Goal: Check status: Check status

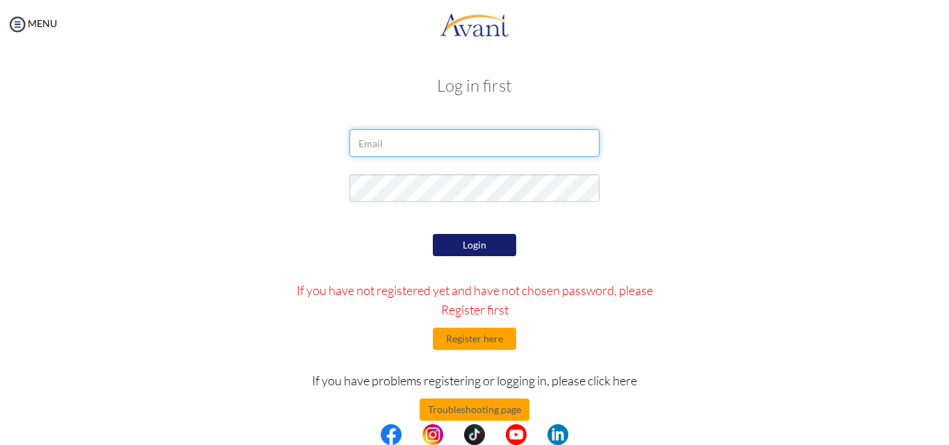
type input "[EMAIL_ADDRESS][DOMAIN_NAME]"
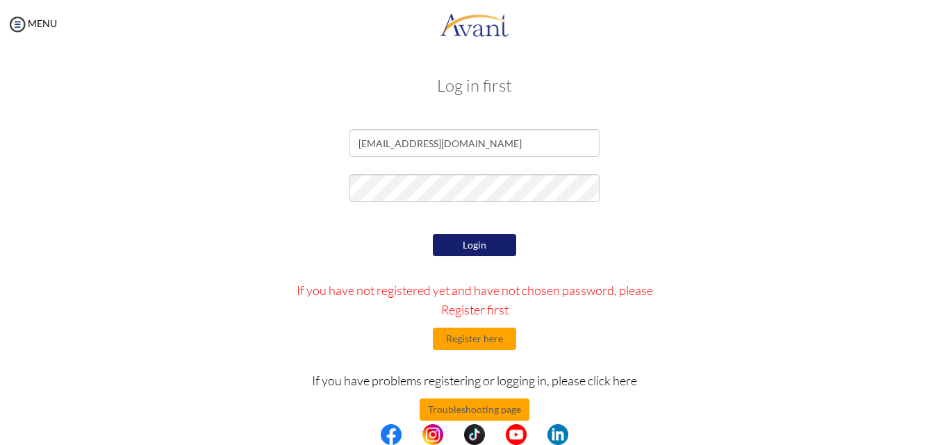
click at [470, 251] on button "Login" at bounding box center [474, 245] width 83 height 22
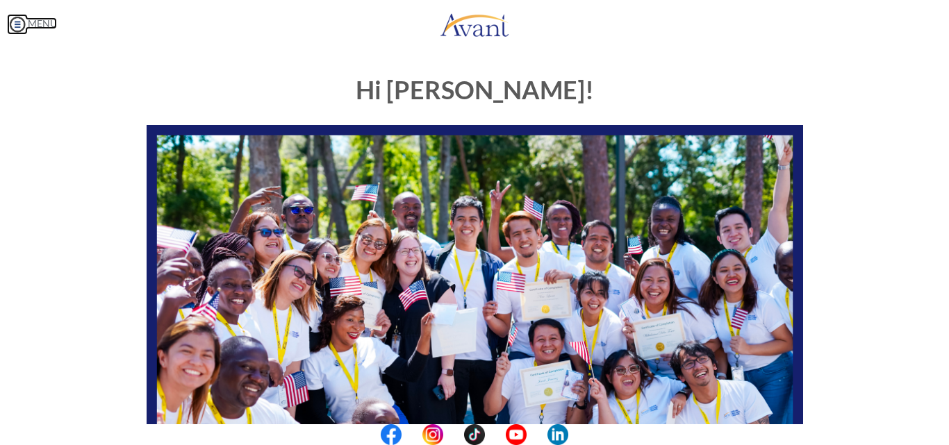
click at [15, 21] on img at bounding box center [17, 24] width 21 height 21
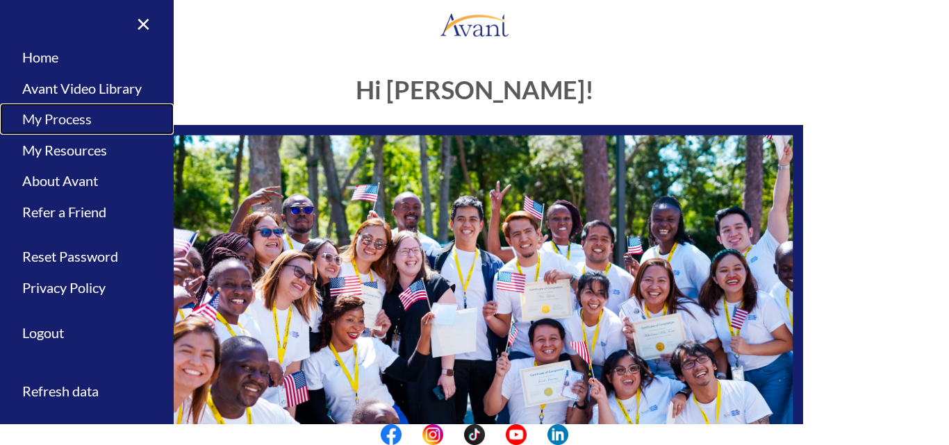
click at [44, 124] on link "My Process" at bounding box center [87, 118] width 174 height 31
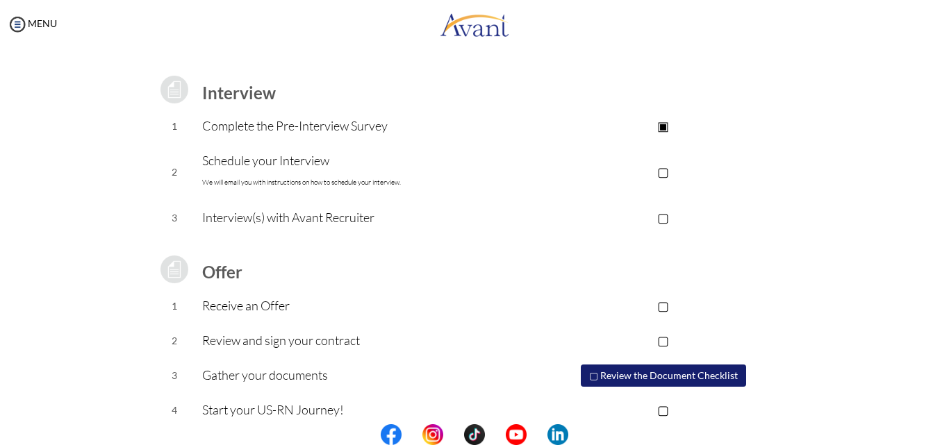
scroll to position [187, 0]
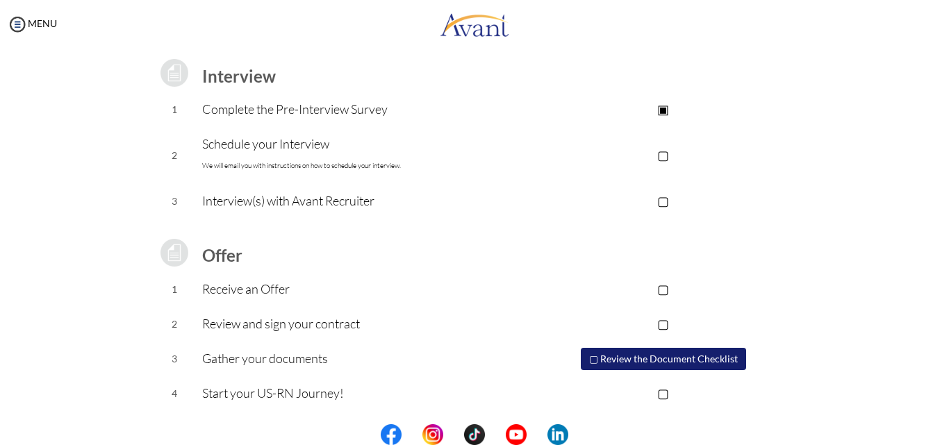
click at [642, 360] on button "▢ Review the Document Checklist" at bounding box center [663, 359] width 165 height 22
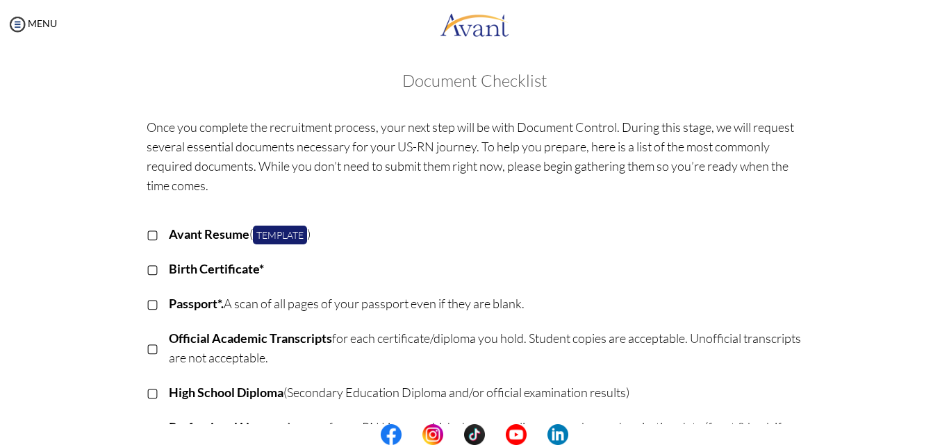
scroll to position [0, 0]
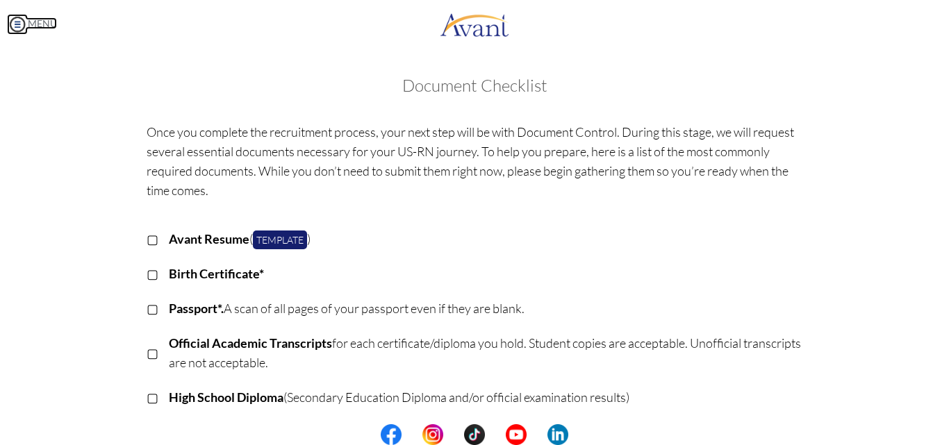
click at [14, 22] on img at bounding box center [17, 24] width 21 height 21
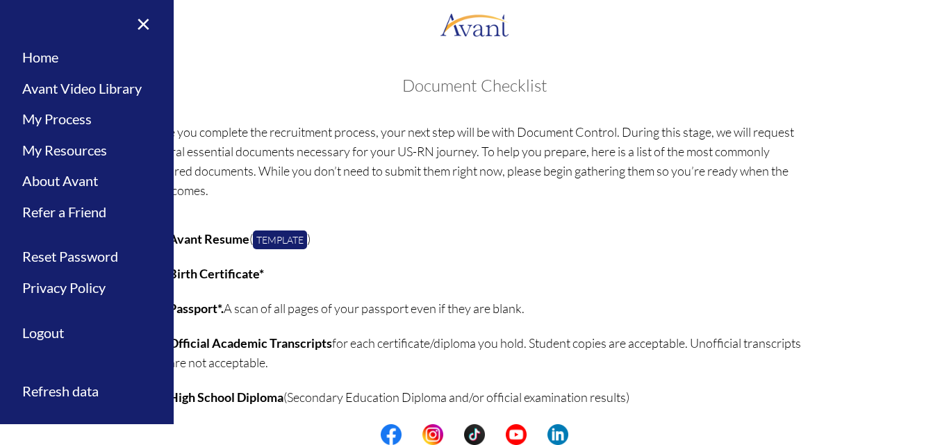
click at [240, 52] on div "My Status What is the next step? We would like you to watch the introductory vi…" at bounding box center [474, 271] width 949 height 445
click at [53, 151] on link "My Resources" at bounding box center [87, 150] width 174 height 31
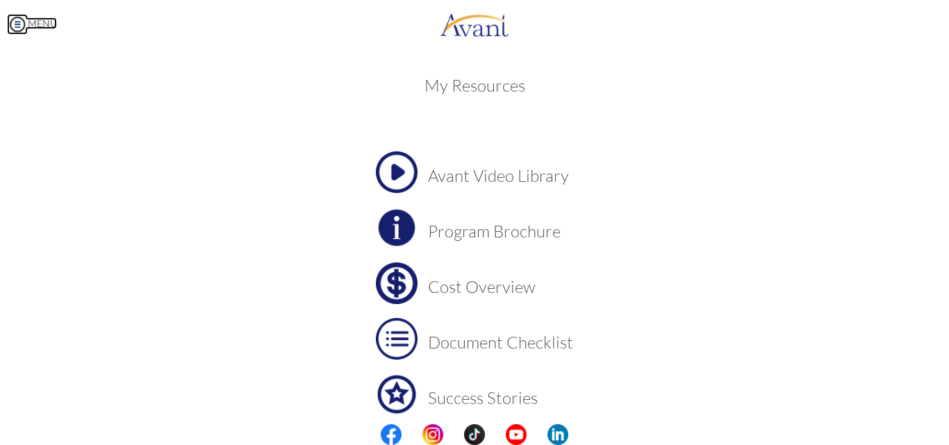
click at [15, 28] on img at bounding box center [17, 24] width 21 height 21
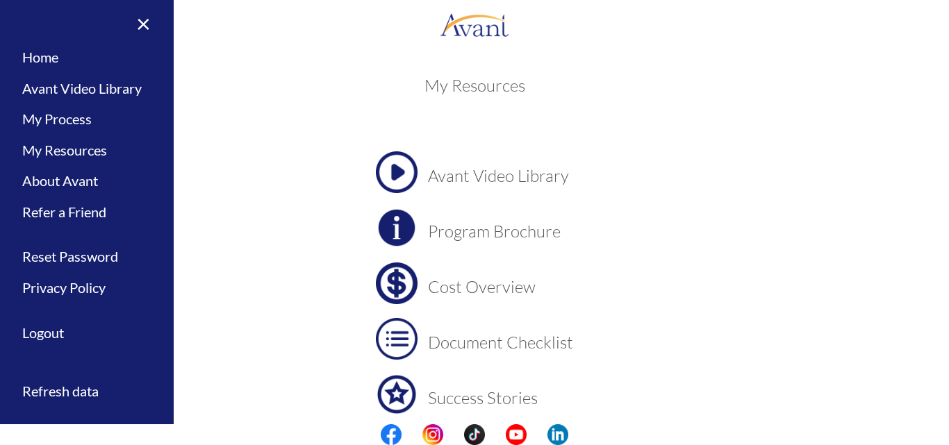
click at [297, 128] on div "My Resources Avant Video Library Program Brochure Cost Overview Document Checkl…" at bounding box center [474, 294] width 677 height 464
click at [144, 24] on link "×" at bounding box center [135, 23] width 42 height 47
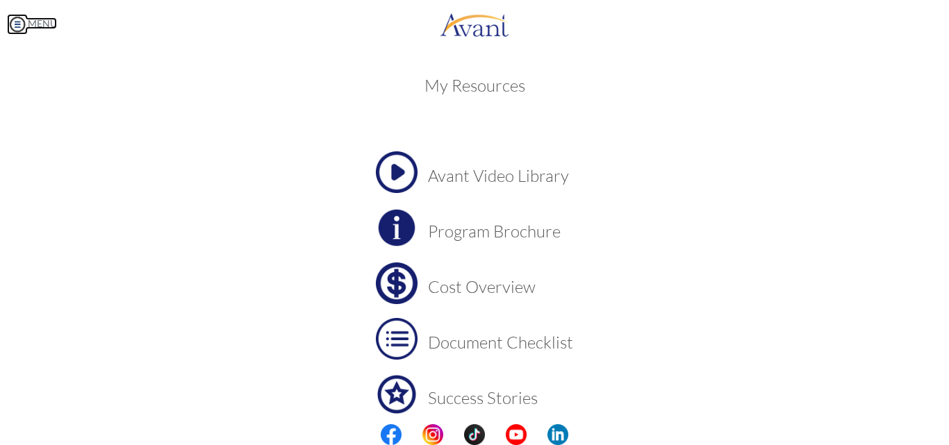
click at [19, 24] on img at bounding box center [17, 24] width 21 height 21
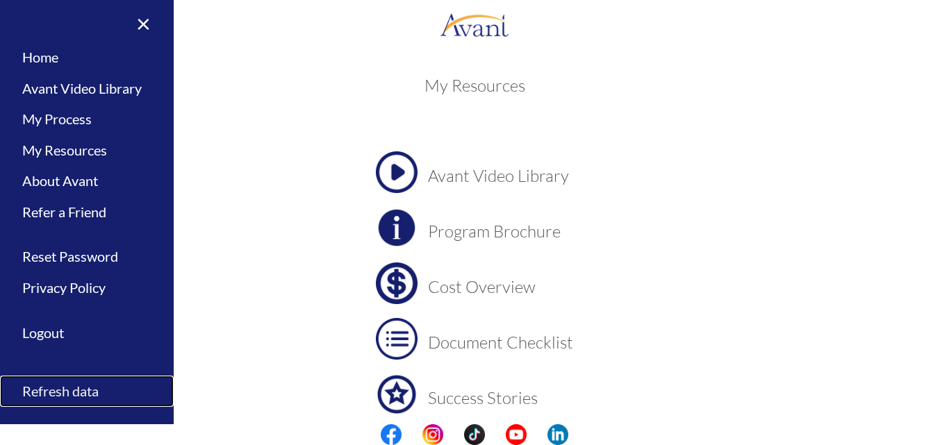
click at [75, 387] on link "Refresh data" at bounding box center [87, 391] width 174 height 31
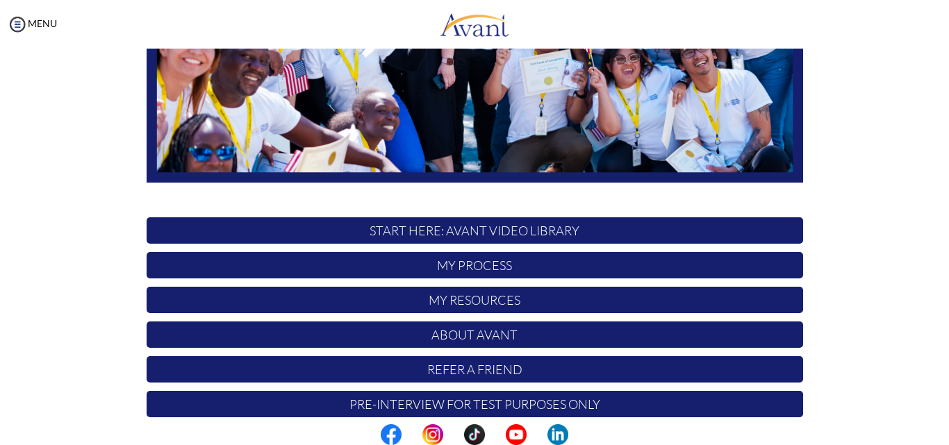
scroll to position [326, 0]
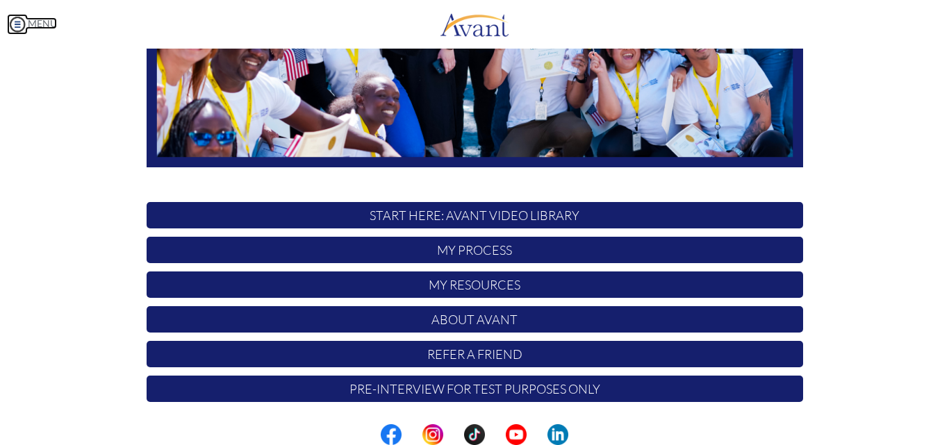
click at [16, 20] on img at bounding box center [17, 24] width 21 height 21
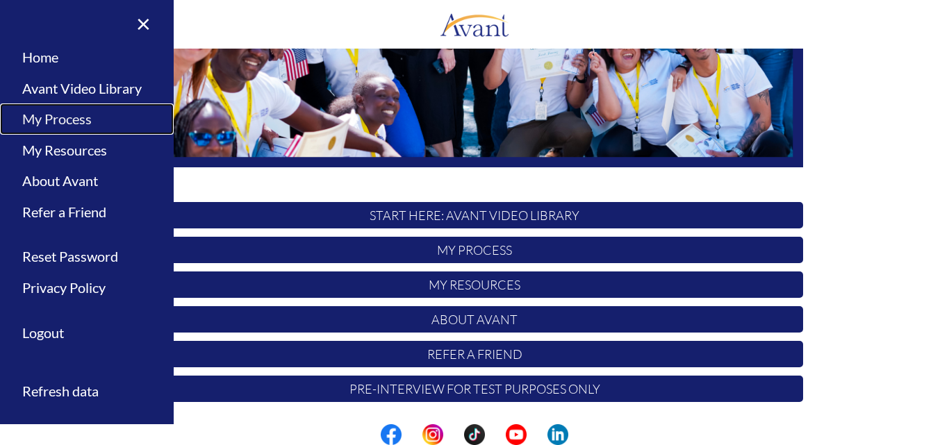
click at [46, 124] on link "My Process" at bounding box center [87, 118] width 174 height 31
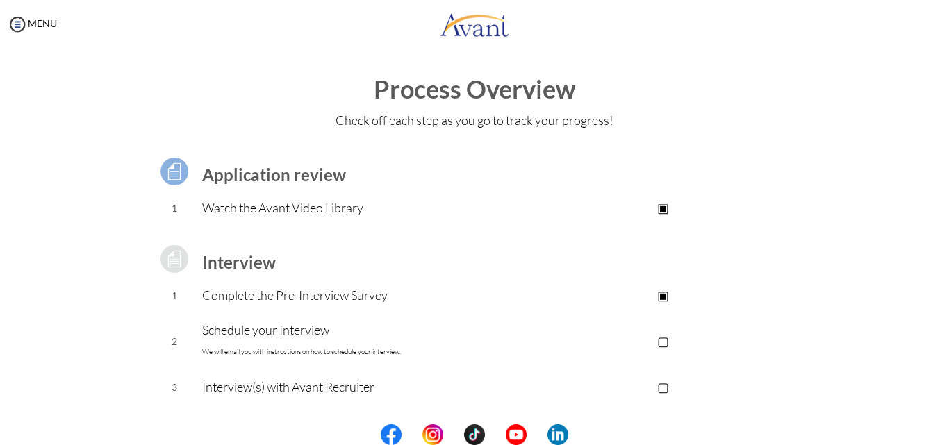
scroll to position [0, 0]
click at [10, 24] on img at bounding box center [17, 24] width 21 height 21
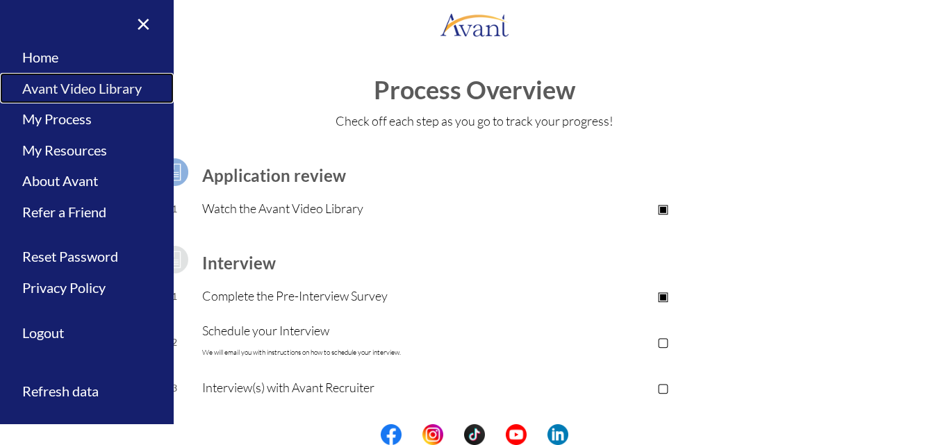
click at [50, 81] on link "Avant Video Library" at bounding box center [87, 88] width 174 height 31
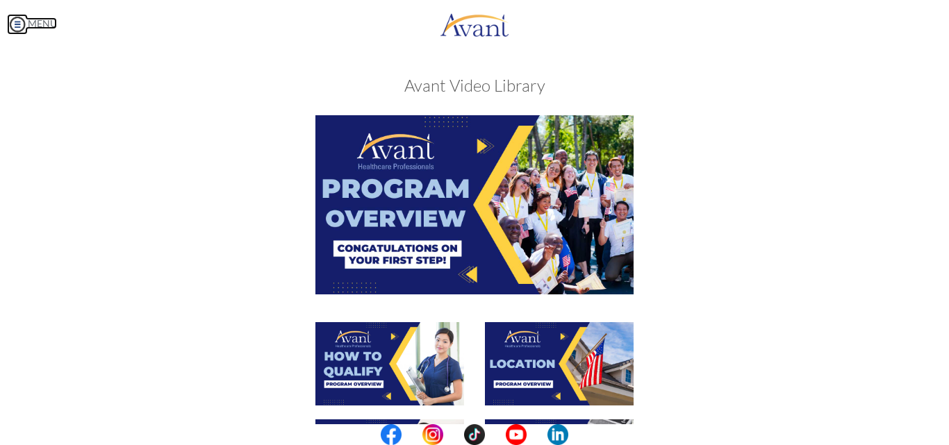
click at [20, 20] on img at bounding box center [17, 24] width 21 height 21
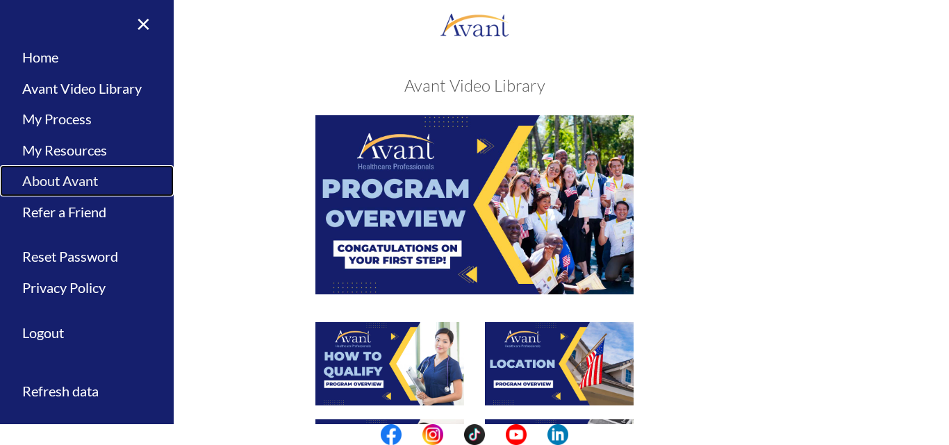
click at [51, 178] on link "About Avant" at bounding box center [87, 180] width 174 height 31
